Goal: Find specific page/section: Find specific page/section

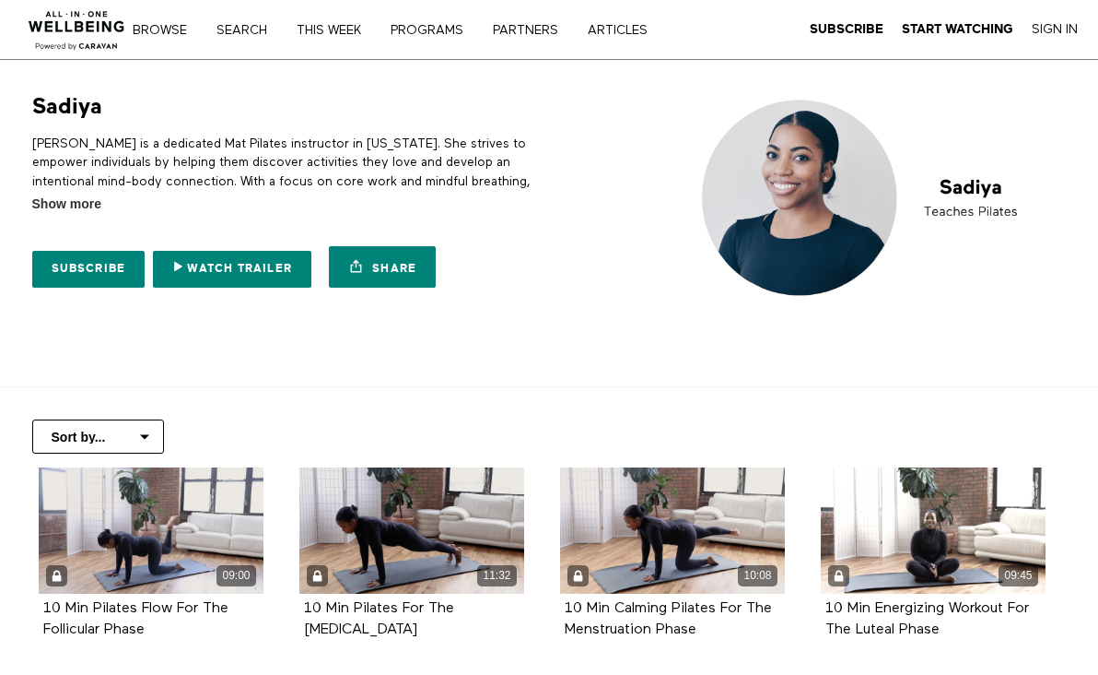
click at [257, 20] on nav "Browse Search THIS WEEK PROGRAMS PARTNERS ARTICLES Subscribe Start Watching Sig…" at bounding box center [416, 29] width 540 height 18
click at [254, 24] on link "Search" at bounding box center [248, 30] width 76 height 13
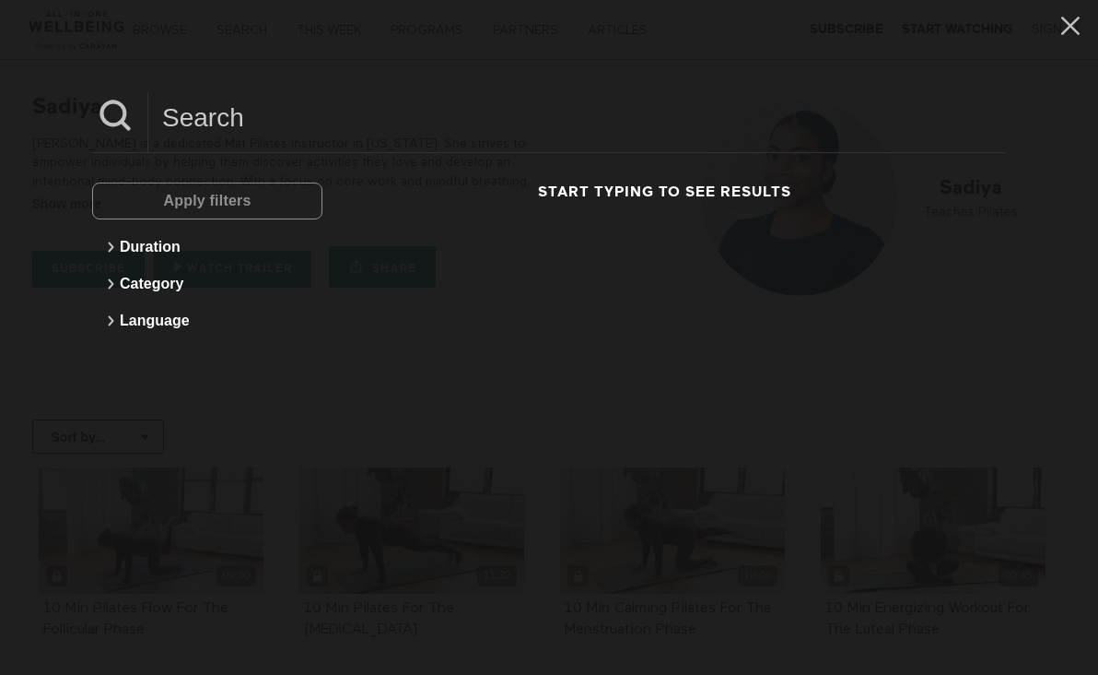
click at [192, 124] on input at bounding box center [577, 117] width 858 height 51
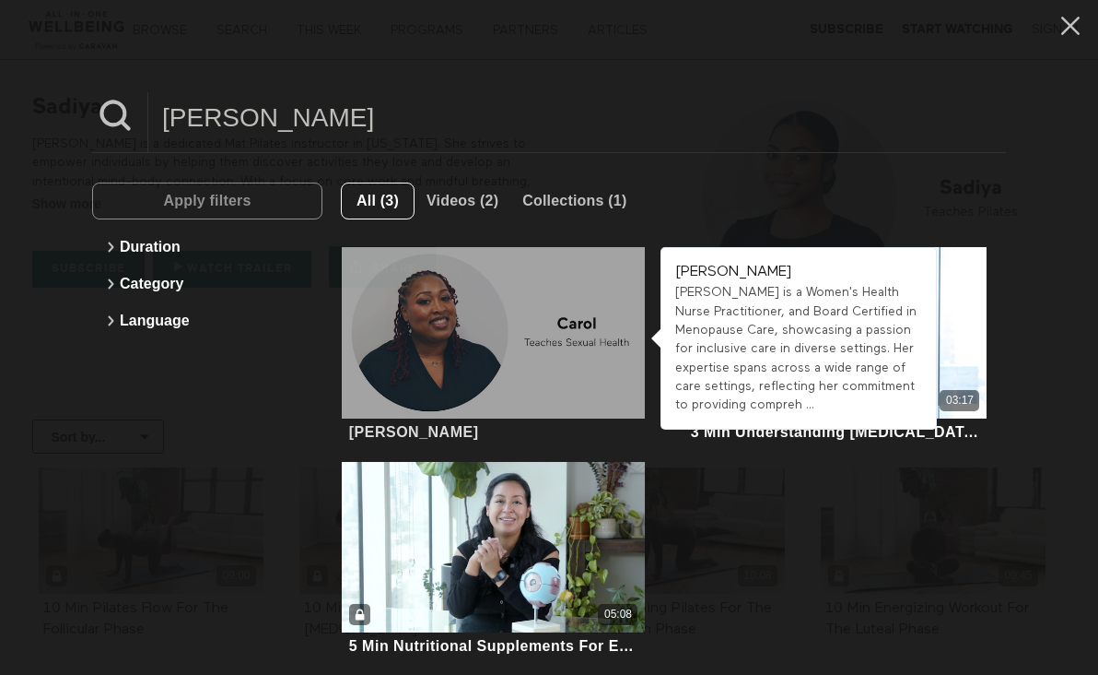
type input "carol"
click at [533, 337] on div at bounding box center [494, 332] width 304 height 171
